Goal: Task Accomplishment & Management: Use online tool/utility

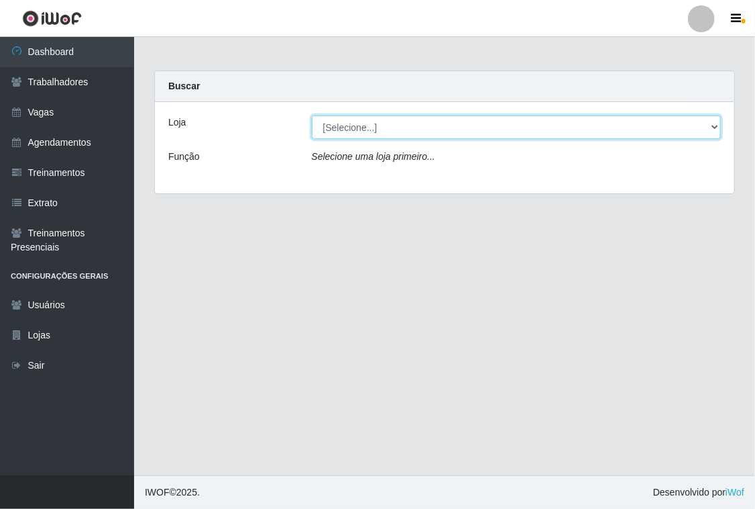
click at [414, 127] on select "[Selecione...] Leite Clan - [GEOGRAPHIC_DATA]" at bounding box center [517, 126] width 410 height 23
select select "452"
click at [312, 115] on select "[Selecione...] Leite Clan - [GEOGRAPHIC_DATA]" at bounding box center [517, 126] width 410 height 23
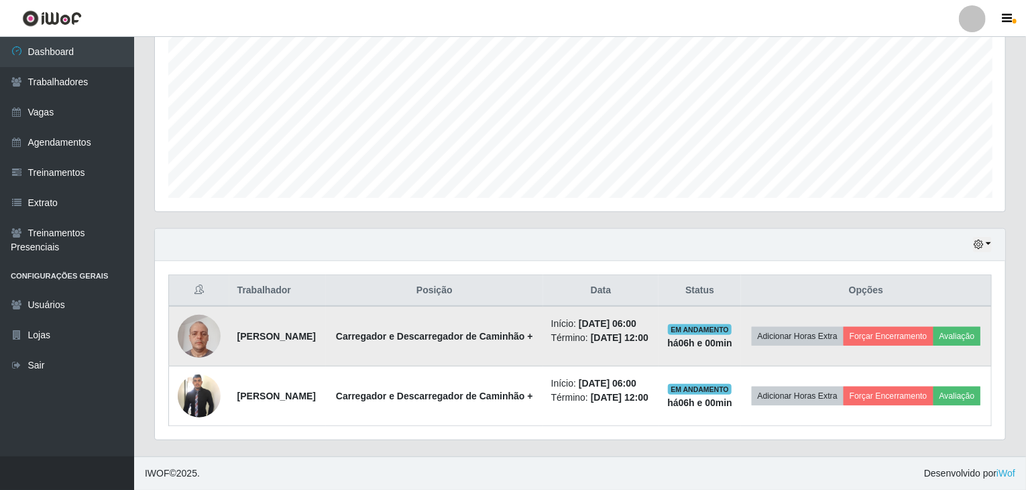
scroll to position [300, 0]
click at [755, 327] on button "Forçar Encerramento" at bounding box center [889, 336] width 90 height 19
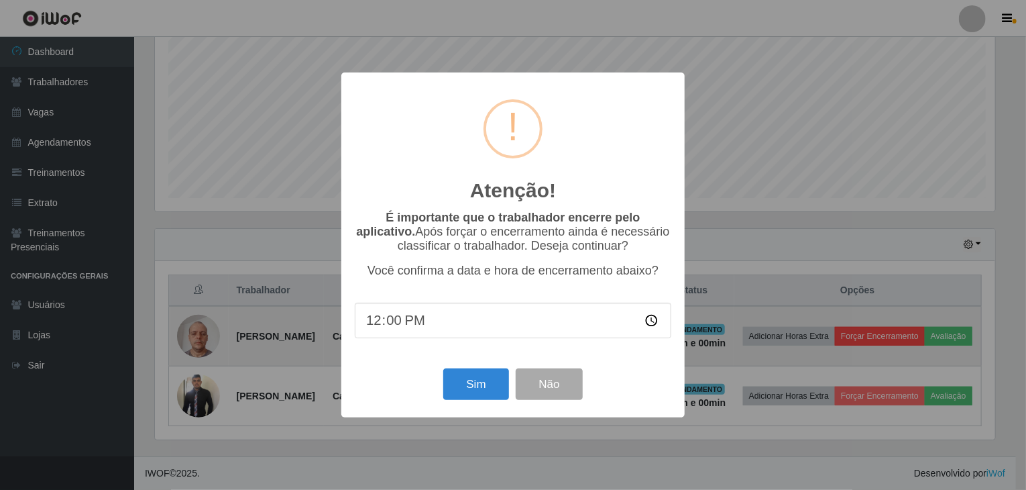
scroll to position [278, 845]
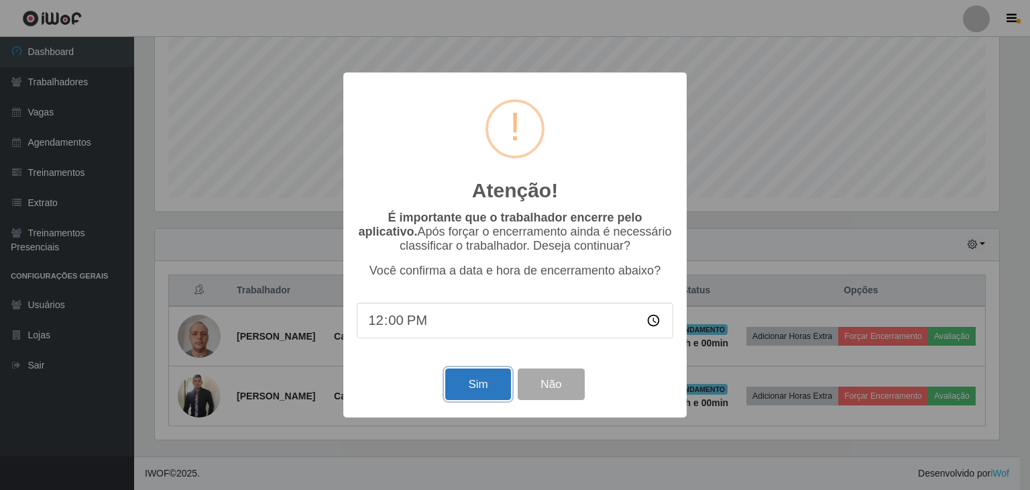
click at [479, 389] on button "Sim" at bounding box center [477, 384] width 65 height 32
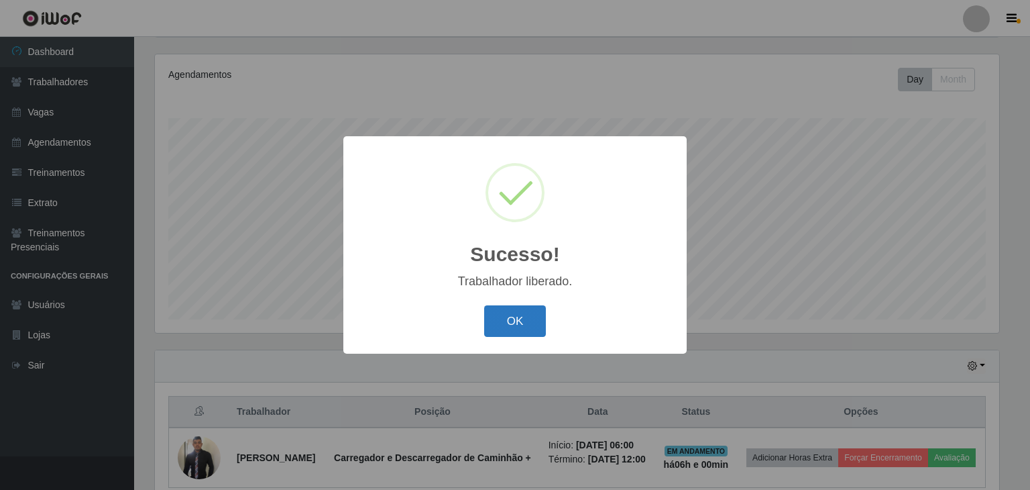
click at [545, 323] on button "OK" at bounding box center [515, 321] width 62 height 32
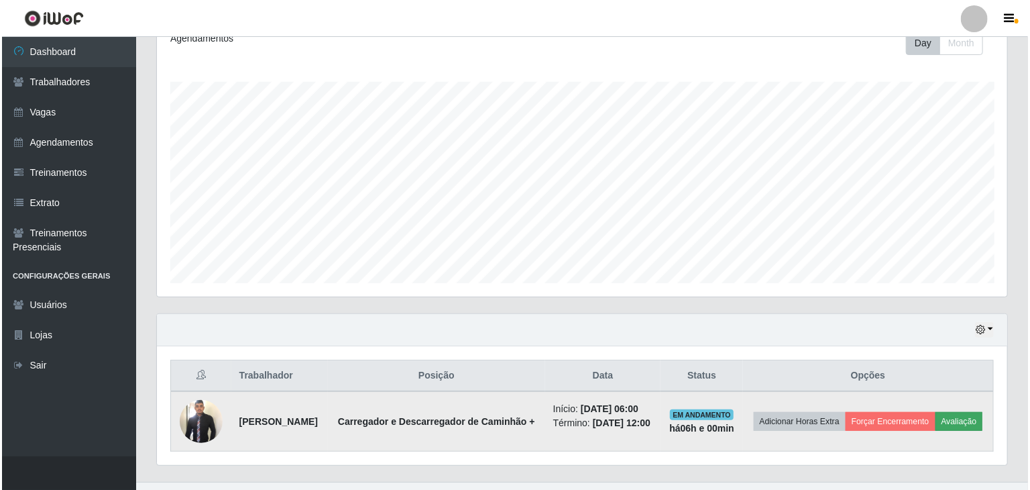
scroll to position [230, 0]
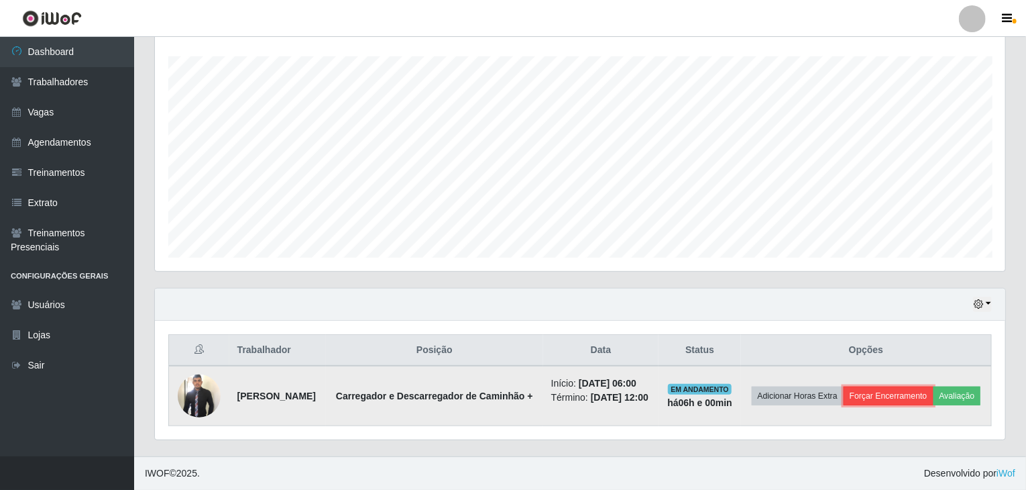
click at [755, 386] on button "Forçar Encerramento" at bounding box center [889, 395] width 90 height 19
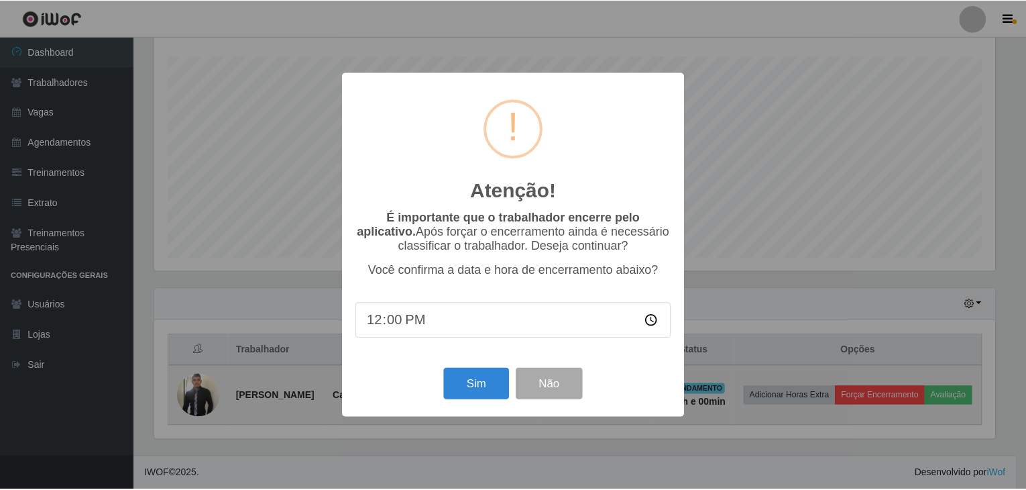
scroll to position [278, 845]
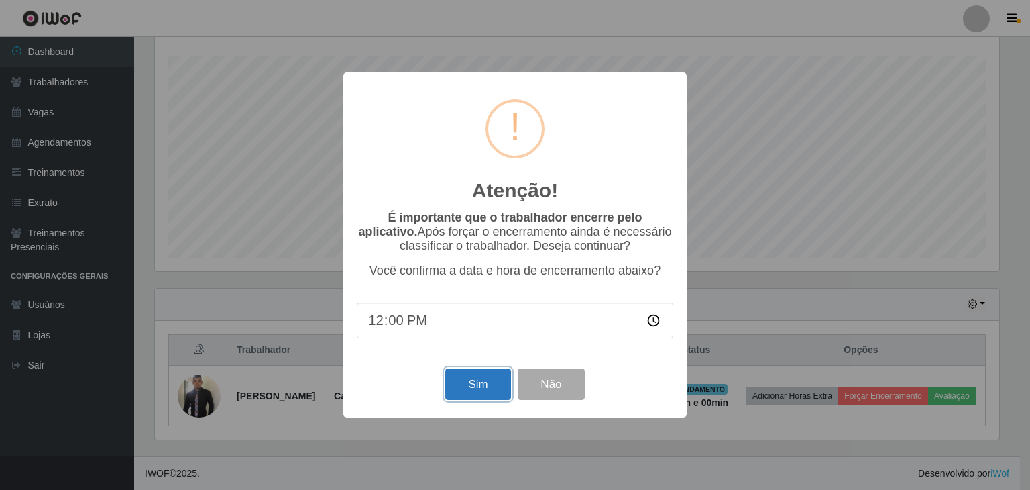
click at [484, 376] on button "Sim" at bounding box center [477, 384] width 65 height 32
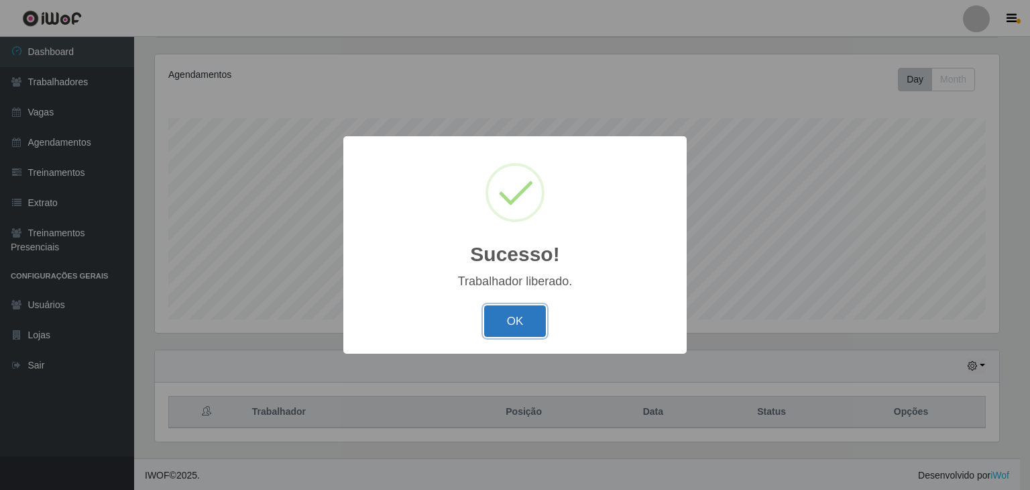
click at [523, 329] on button "OK" at bounding box center [515, 321] width 62 height 32
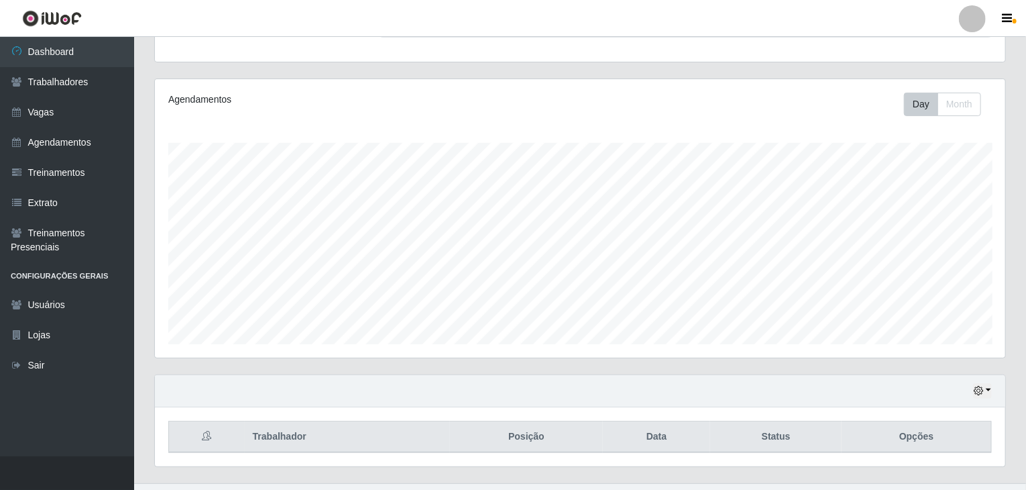
scroll to position [160, 0]
